Goal: Find specific page/section: Find specific page/section

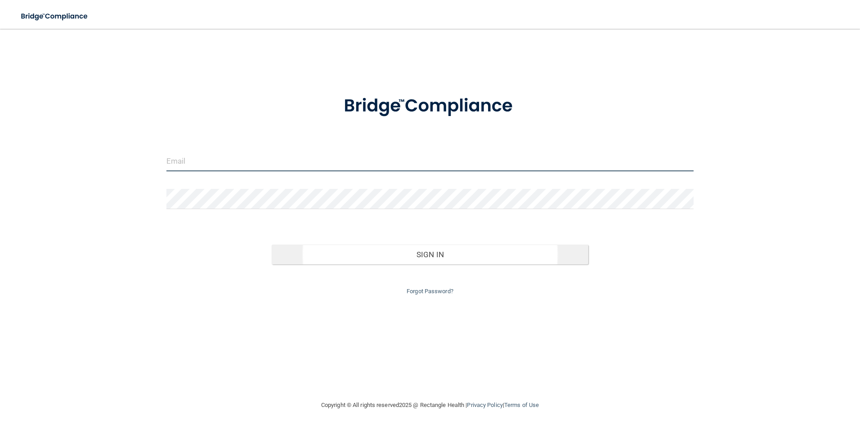
type input "[EMAIL_ADDRESS][DOMAIN_NAME]"
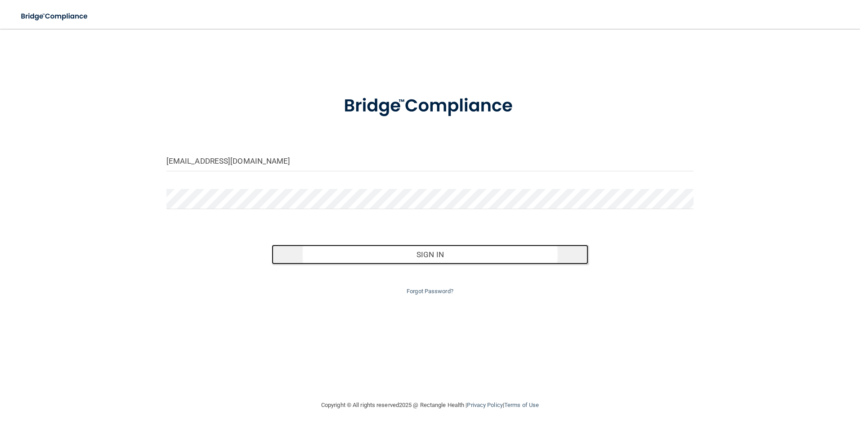
click at [449, 255] on button "Sign In" at bounding box center [430, 255] width 317 height 20
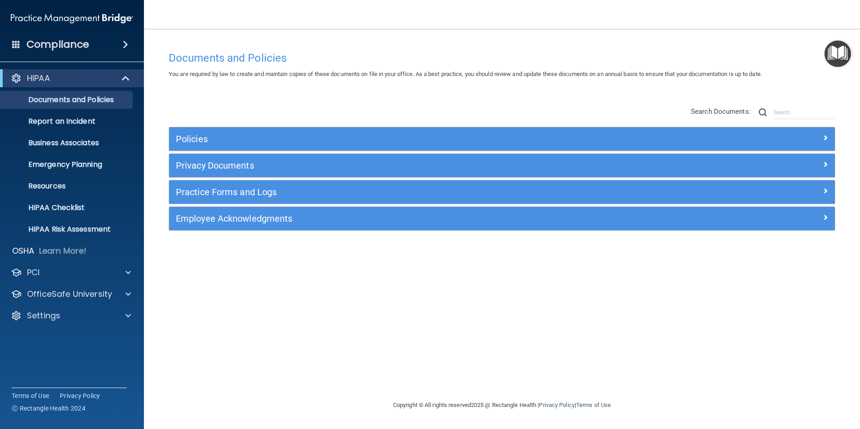
click at [239, 279] on div "Documents and Policies You are required by law to create and maintain copies of…" at bounding box center [502, 223] width 680 height 353
click at [126, 273] on span at bounding box center [127, 272] width 5 height 11
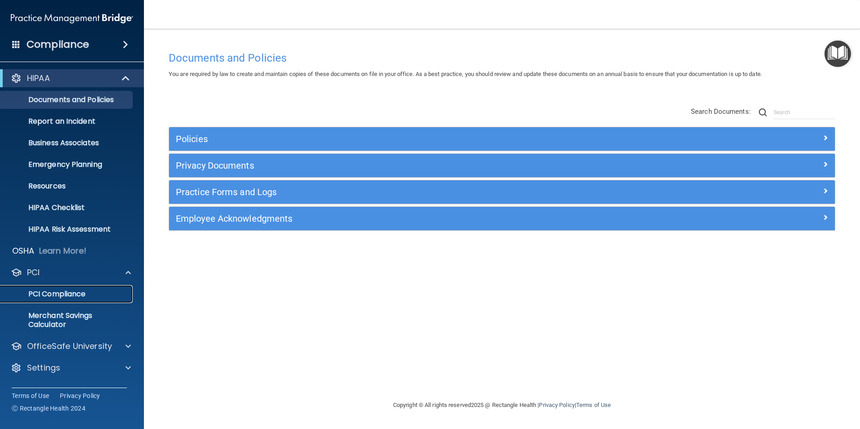
click at [77, 296] on p "PCI Compliance" at bounding box center [67, 294] width 123 height 9
click at [177, 312] on div "Documents and Policies You are required by law to create and maintain copies of…" at bounding box center [502, 223] width 680 height 353
click at [481, 345] on div "Documents and Policies You are required by law to create and maintain copies of…" at bounding box center [502, 223] width 680 height 353
click at [250, 93] on div "Documents and Policies You are required by law to create and maintain copies of…" at bounding box center [502, 223] width 680 height 353
